Goal: Transaction & Acquisition: Purchase product/service

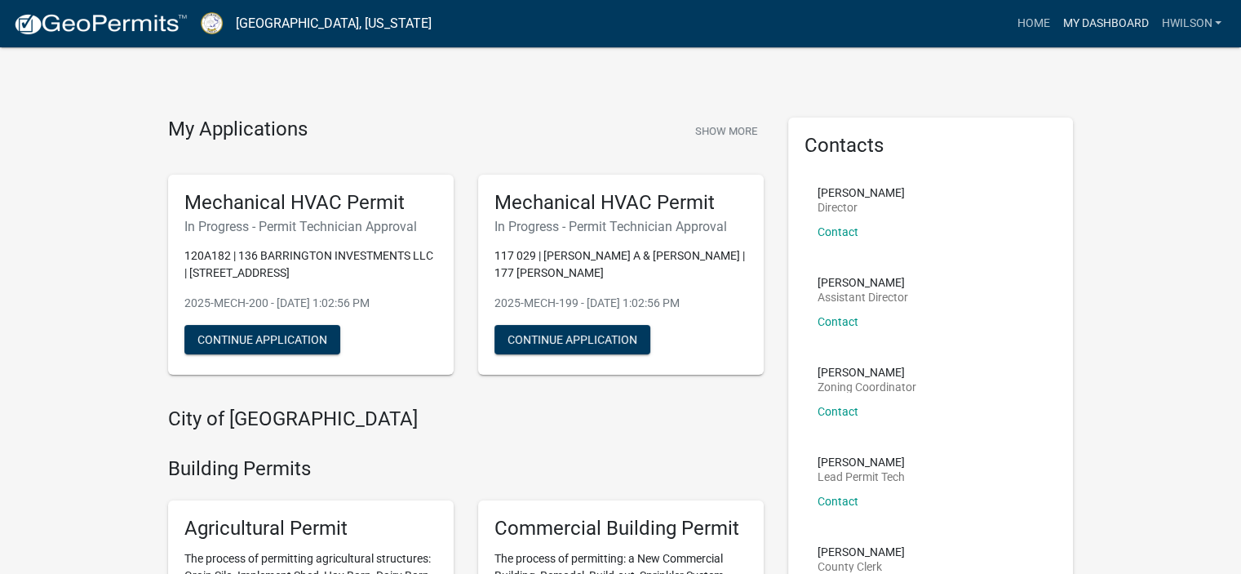
click at [1085, 24] on link "My Dashboard" at bounding box center [1105, 23] width 99 height 31
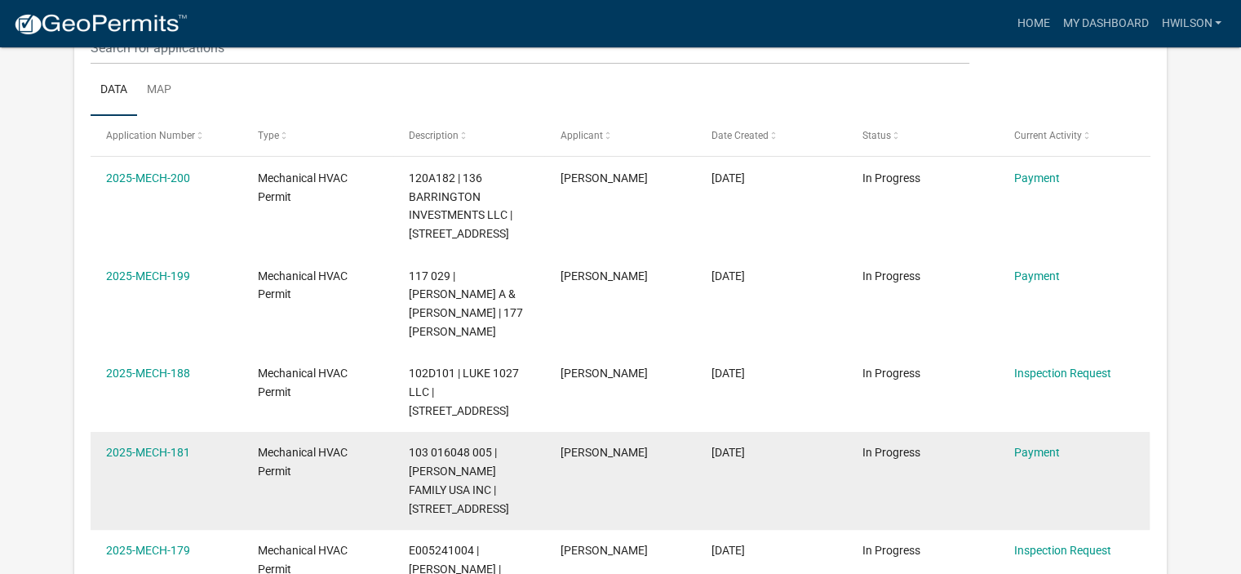
scroll to position [298, 0]
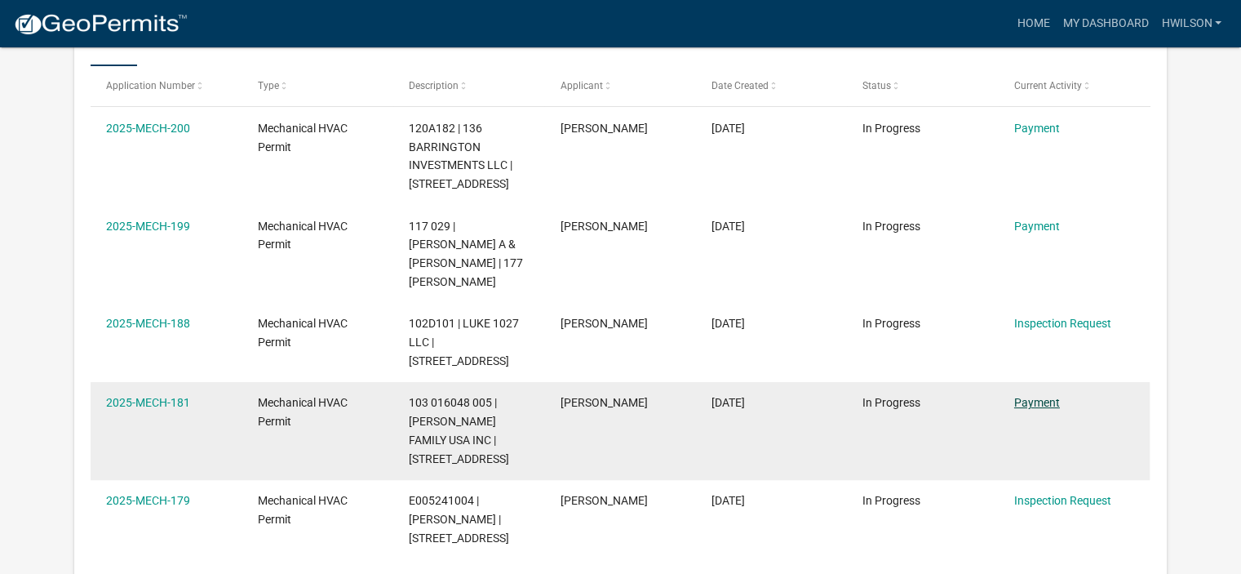
click at [1028, 396] on link "Payment" at bounding box center [1037, 402] width 46 height 13
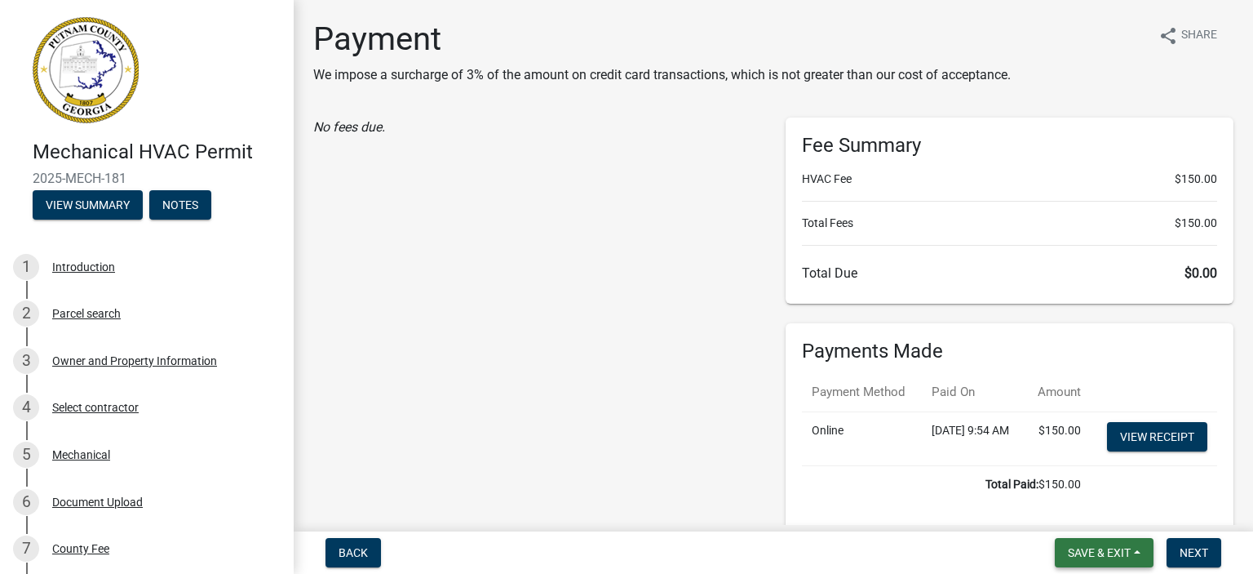
click at [1139, 557] on button "Save & Exit" at bounding box center [1104, 552] width 99 height 29
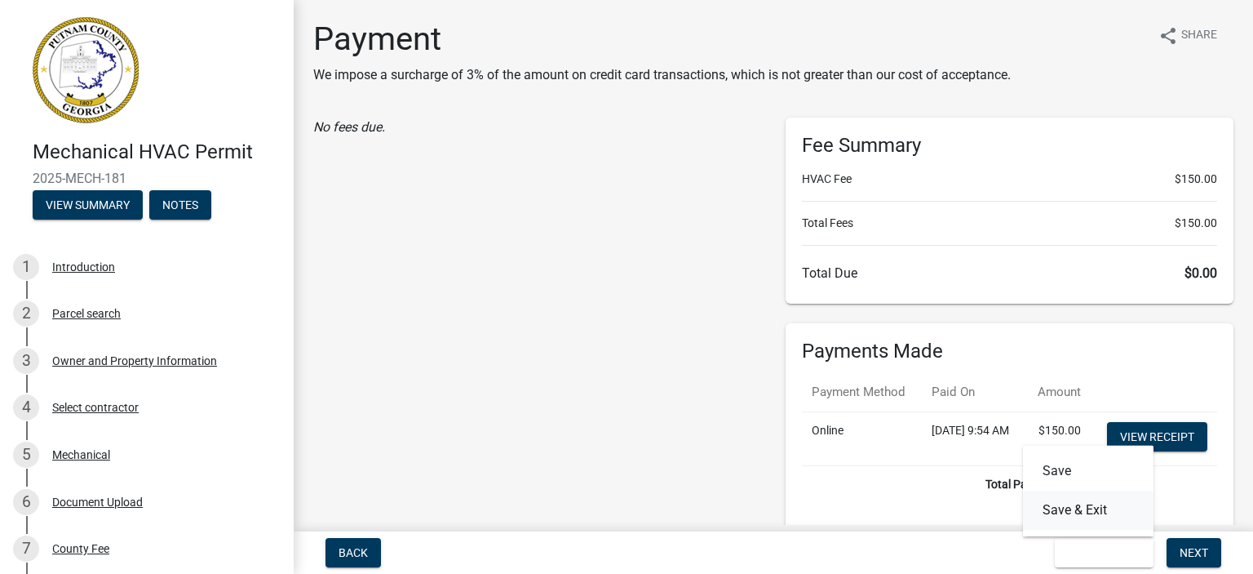
click at [1077, 505] on button "Save & Exit" at bounding box center [1088, 509] width 131 height 39
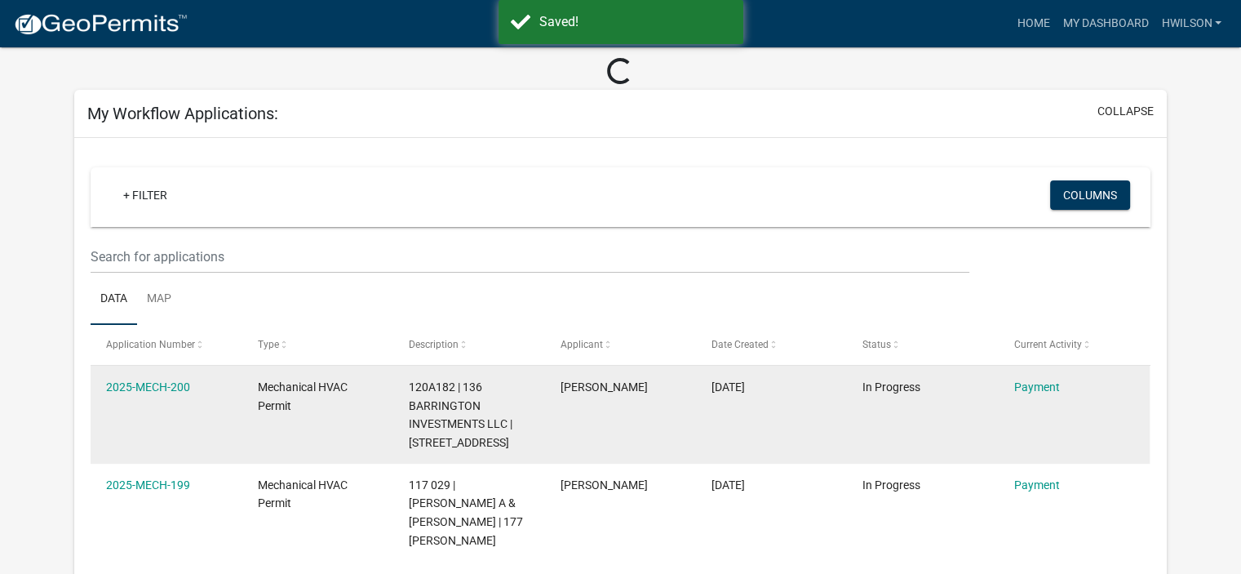
scroll to position [163, 0]
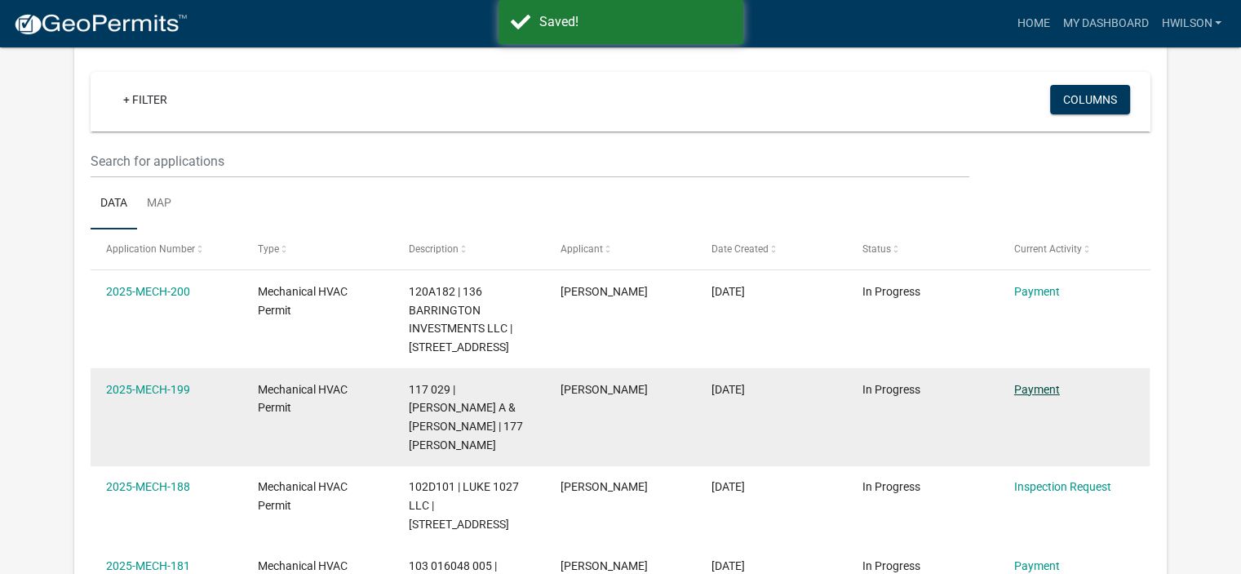
click at [1053, 384] on link "Payment" at bounding box center [1037, 389] width 46 height 13
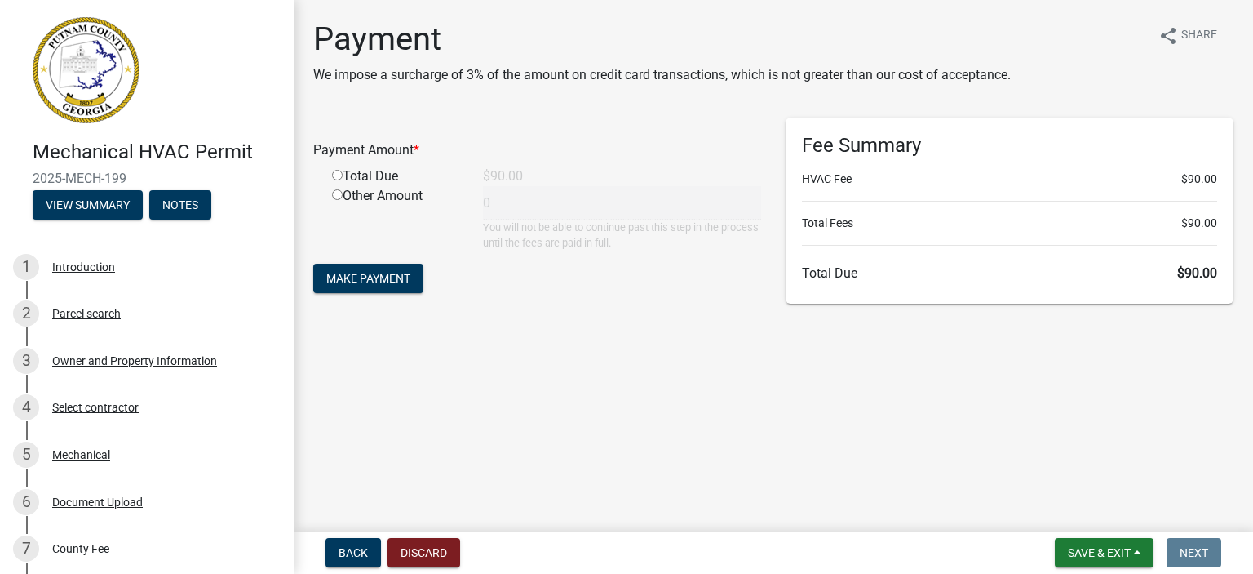
click at [337, 178] on input "radio" at bounding box center [337, 175] width 11 height 11
radio input "true"
type input "90"
click at [397, 272] on span "Make Payment" at bounding box center [368, 278] width 84 height 13
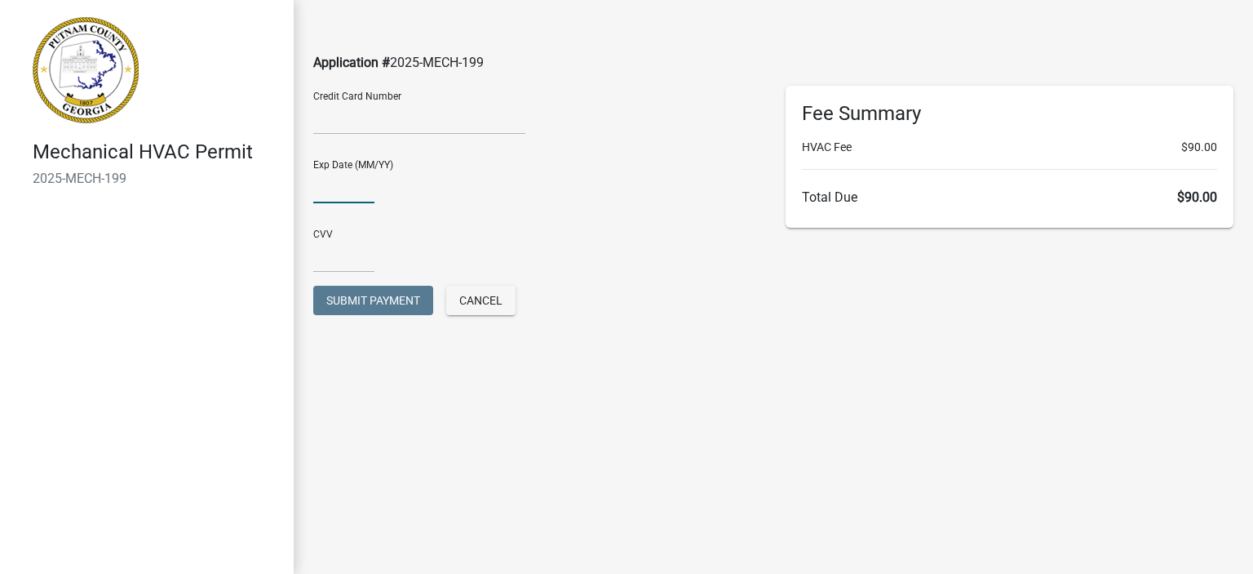
type input "01/26"
click at [346, 259] on input "text" at bounding box center [343, 255] width 61 height 33
type input "020"
click at [375, 296] on span "Submit Payment" at bounding box center [373, 300] width 94 height 13
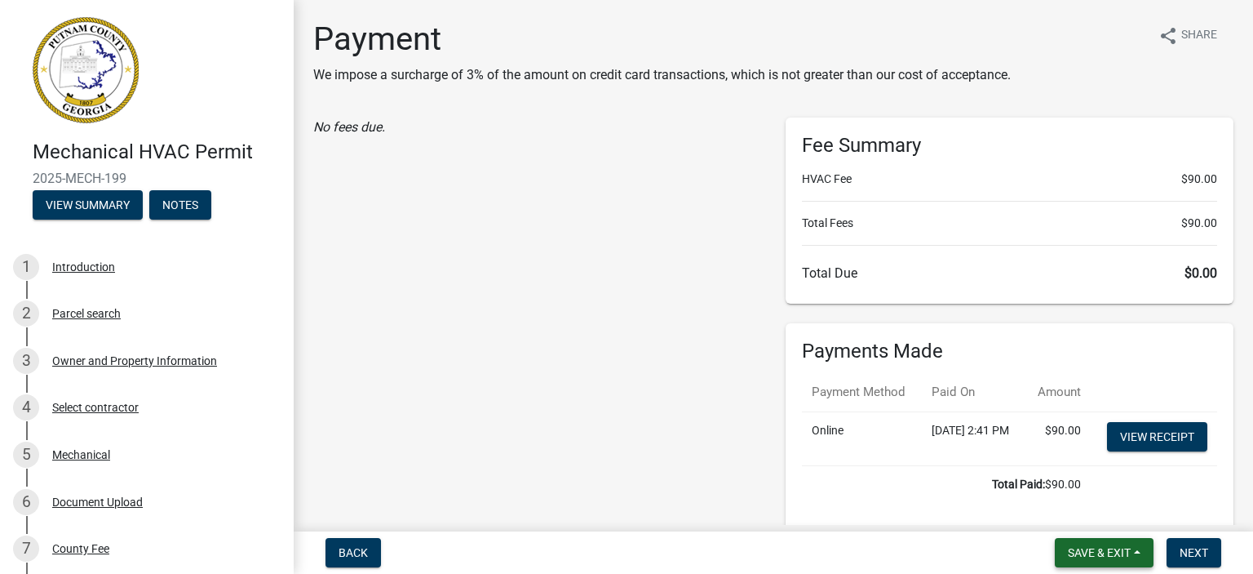
click at [1111, 551] on span "Save & Exit" at bounding box center [1099, 552] width 63 height 13
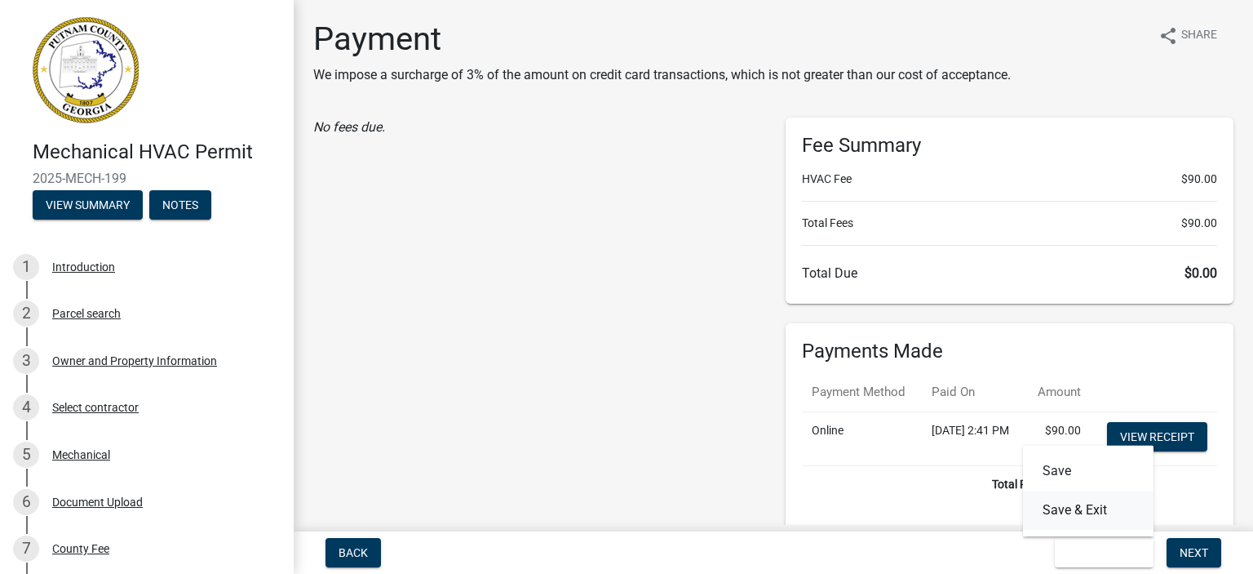
click at [1093, 507] on button "Save & Exit" at bounding box center [1088, 509] width 131 height 39
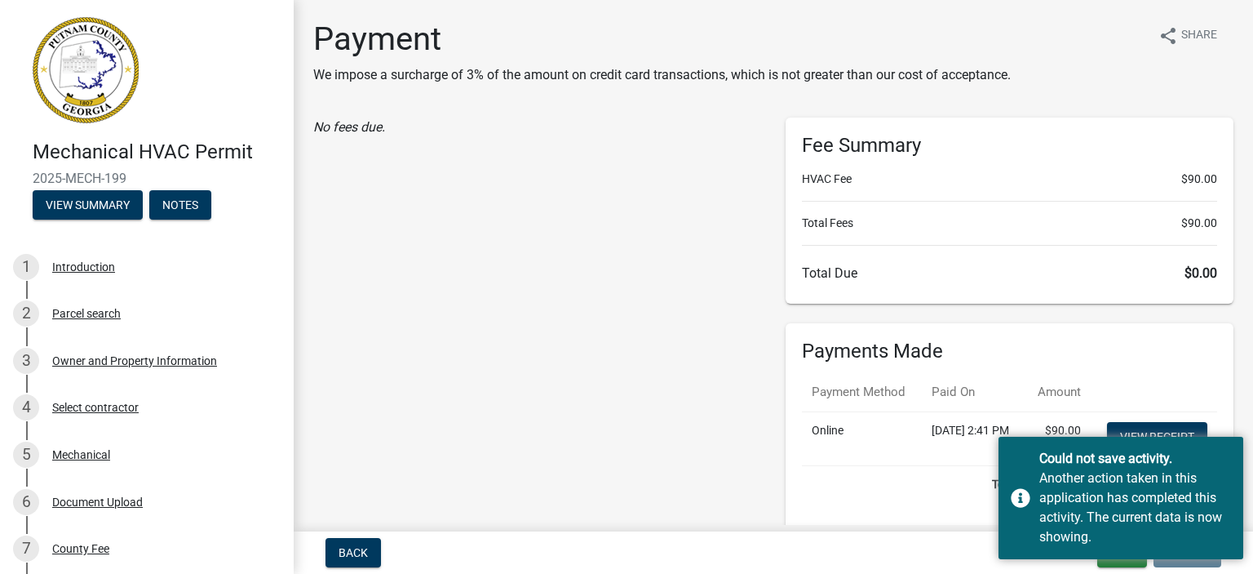
click at [596, 332] on div "No fees due." at bounding box center [537, 325] width 472 height 415
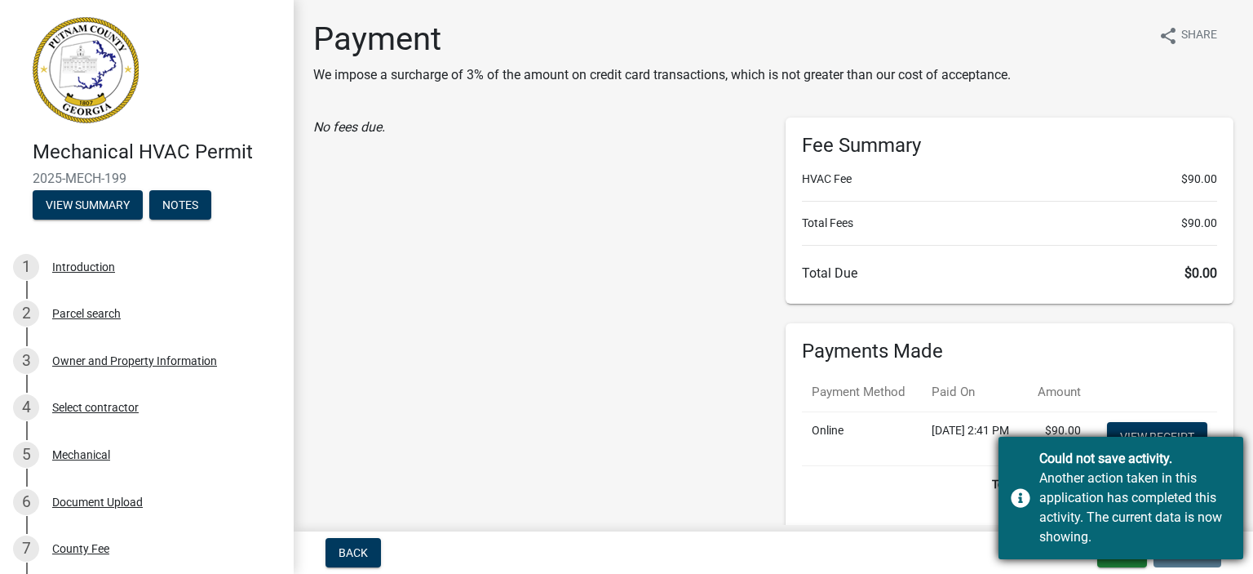
click at [1145, 486] on div "Another action taken in this application has completed this activity. The curre…" at bounding box center [1136, 507] width 192 height 78
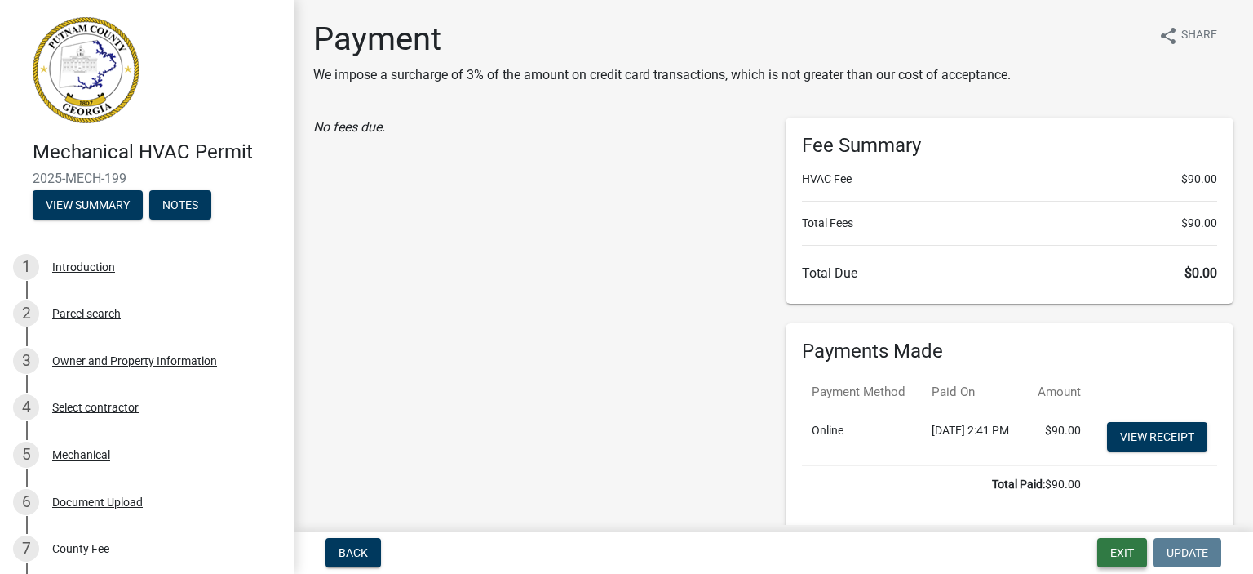
click at [1132, 554] on button "Exit" at bounding box center [1123, 552] width 50 height 29
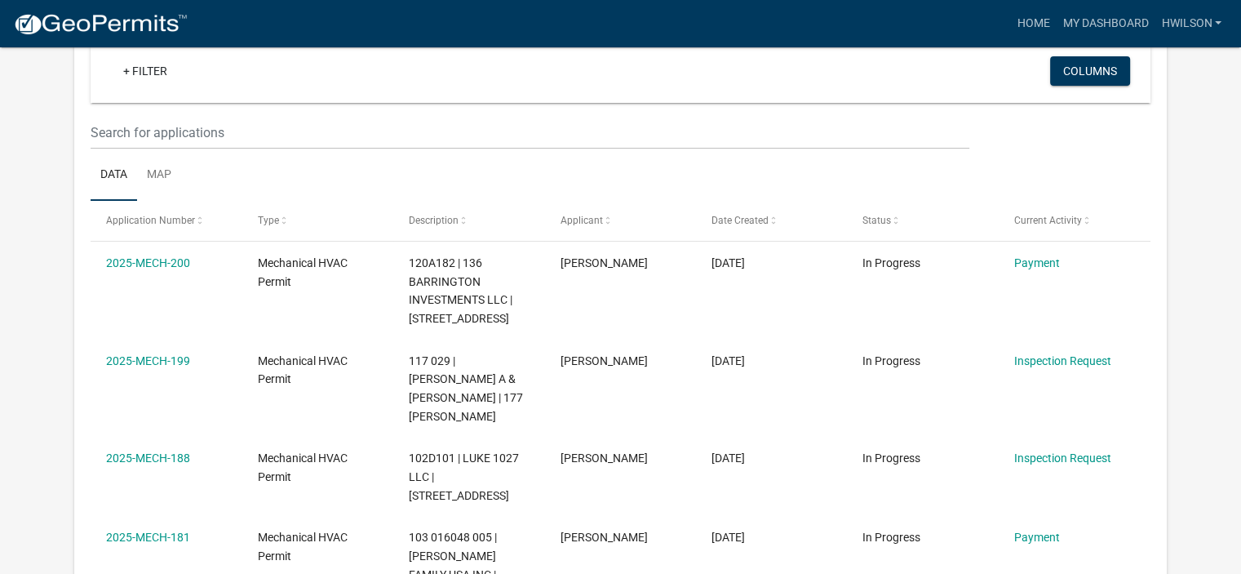
scroll to position [135, 0]
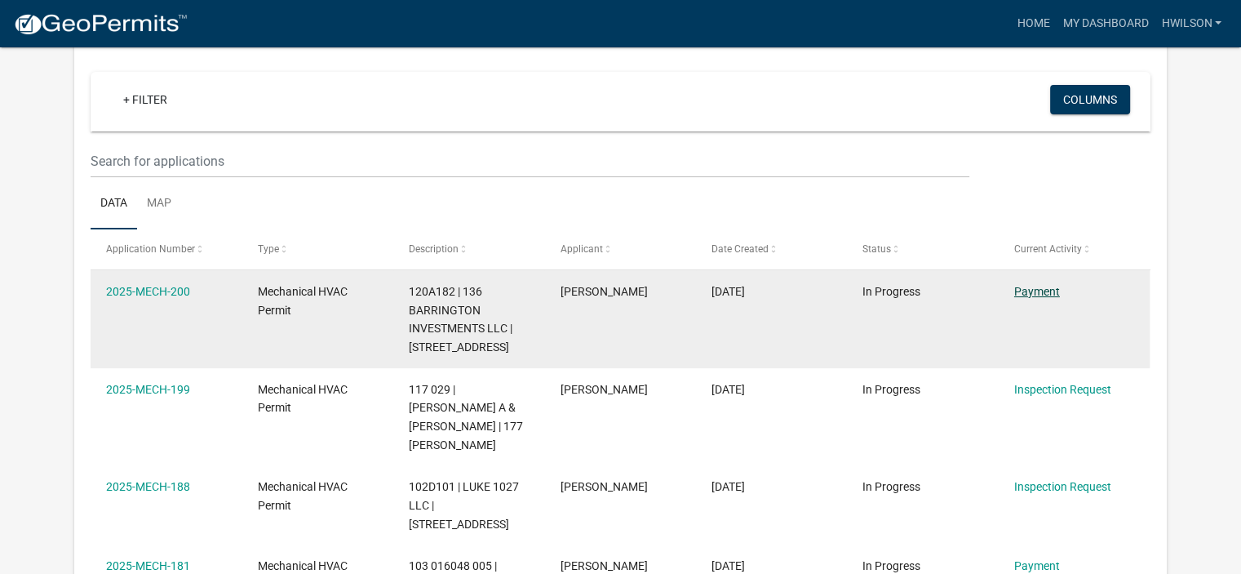
click at [1029, 294] on link "Payment" at bounding box center [1037, 291] width 46 height 13
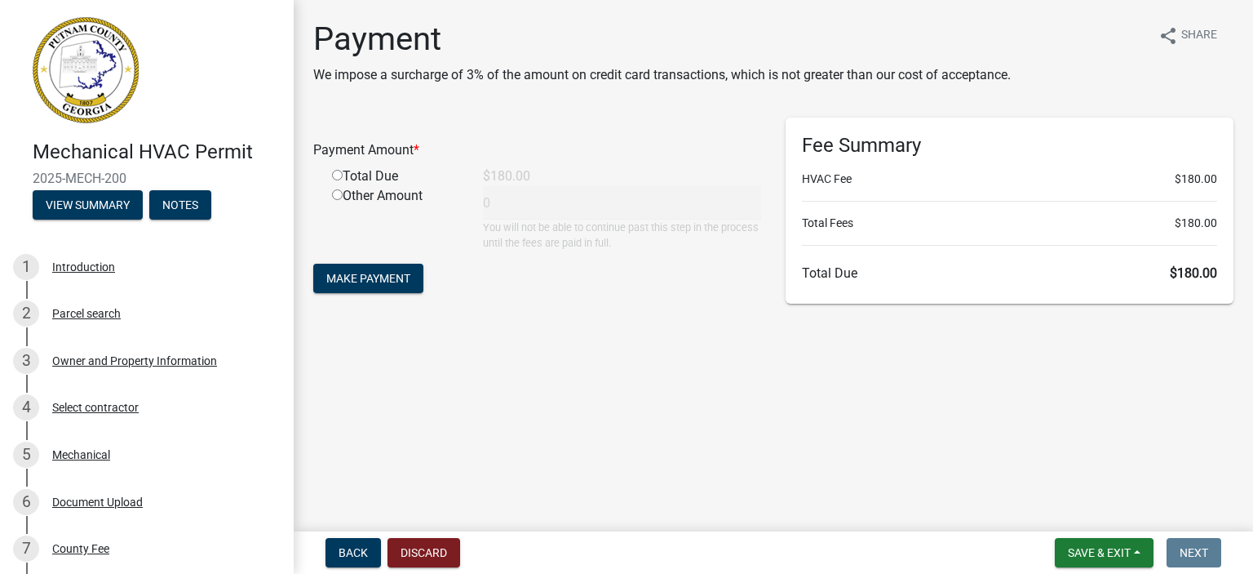
click at [339, 172] on input "radio" at bounding box center [337, 175] width 11 height 11
radio input "true"
type input "180"
click at [370, 286] on button "Make Payment" at bounding box center [368, 278] width 110 height 29
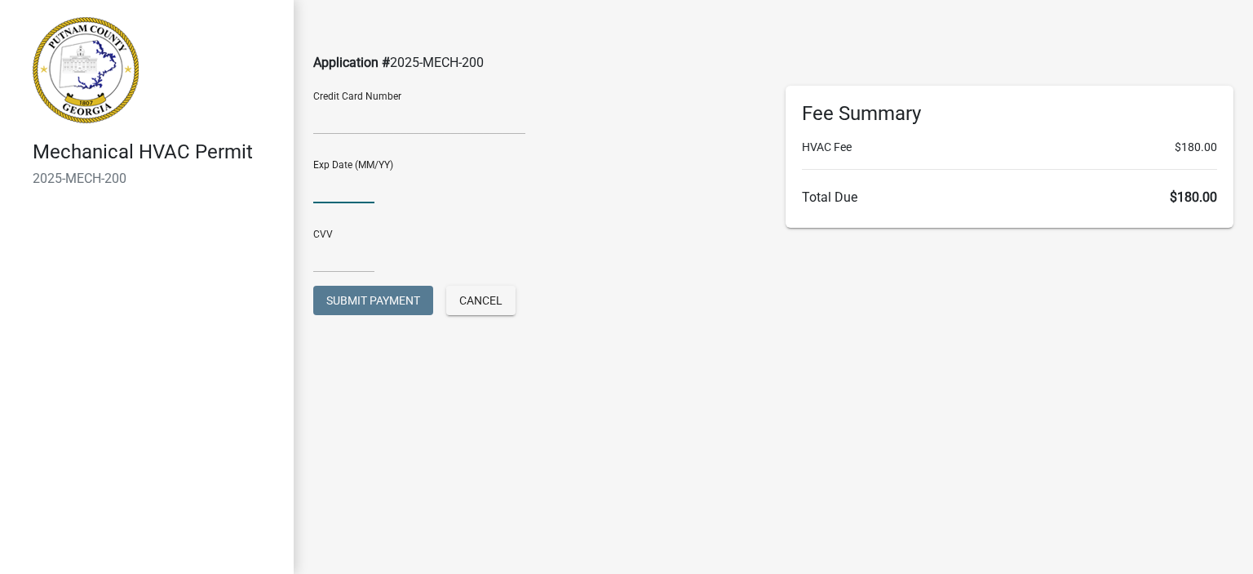
type input "01/26"
click at [335, 257] on input "text" at bounding box center [343, 255] width 61 height 33
type input "020"
click at [384, 299] on span "Submit Payment" at bounding box center [373, 300] width 94 height 13
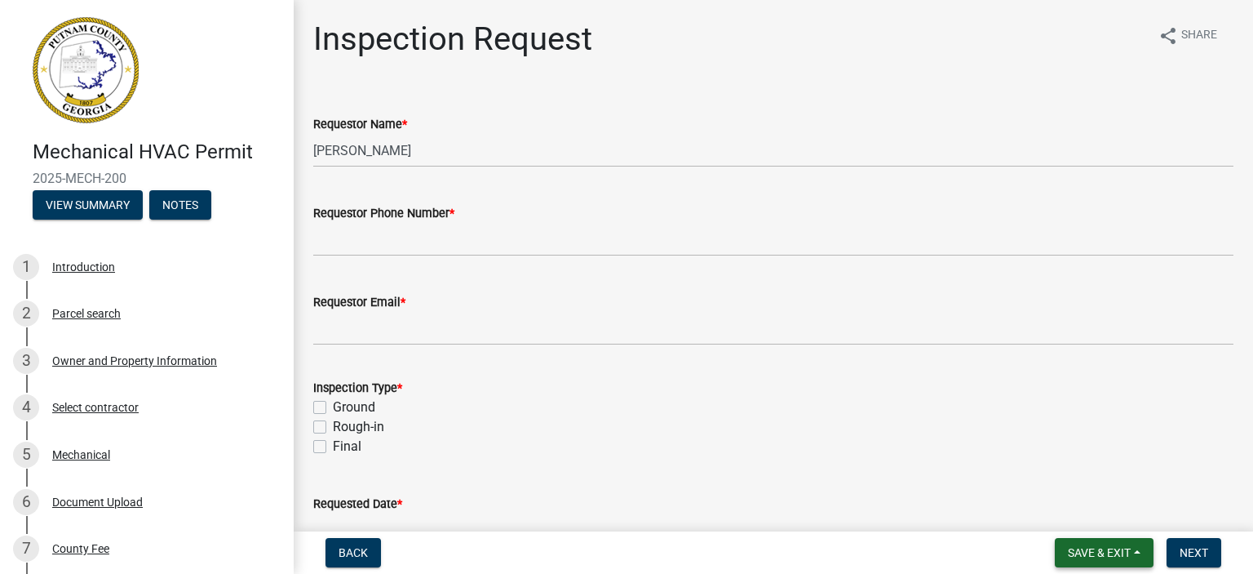
click at [1111, 546] on span "Save & Exit" at bounding box center [1099, 552] width 63 height 13
click at [1068, 509] on button "Save & Exit" at bounding box center [1088, 509] width 131 height 39
